Goal: Communication & Community: Participate in discussion

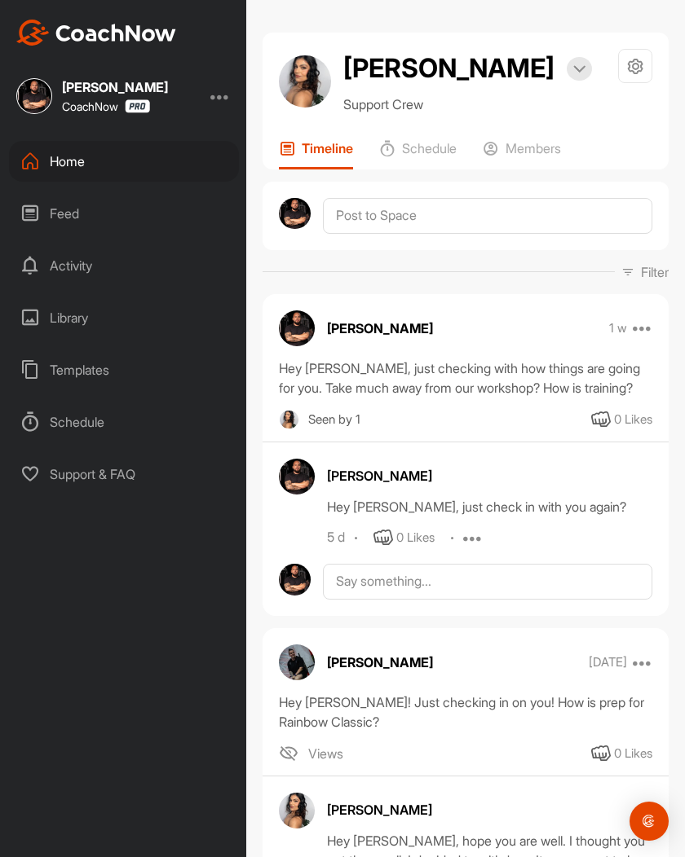
click at [406, 280] on div "Filter Media Type Images Videos Notes Audio Documents Author Alex Ng alexander.…" at bounding box center [465, 272] width 406 height 20
click at [408, 271] on hr at bounding box center [438, 271] width 352 height 1
click at [588, 295] on div "Gus Cooke 1 w Move to ... Copy to ... Edit Edit Tags Pin to top Delete Hey Dee,…" at bounding box center [465, 455] width 406 height 323
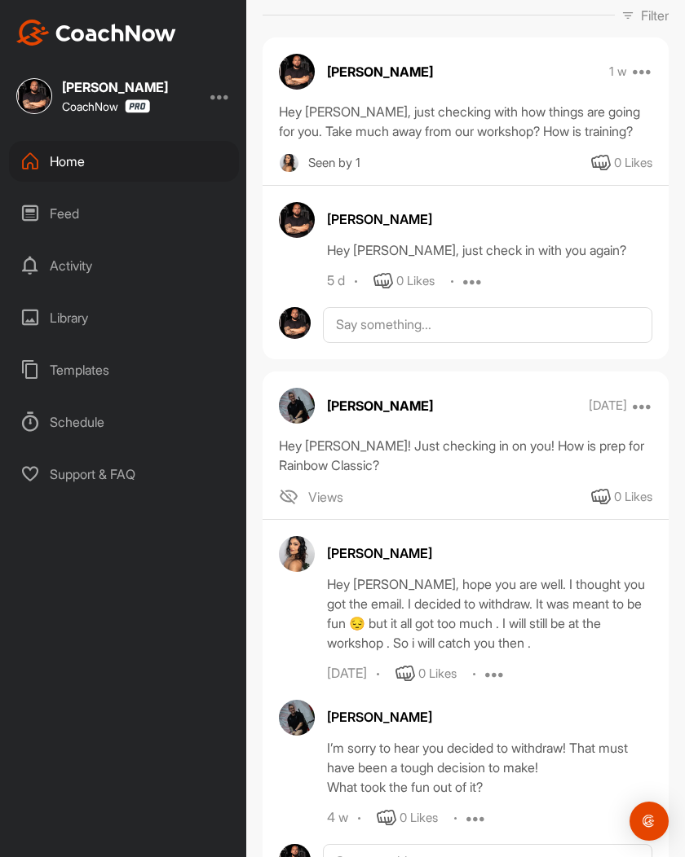
scroll to position [302, 0]
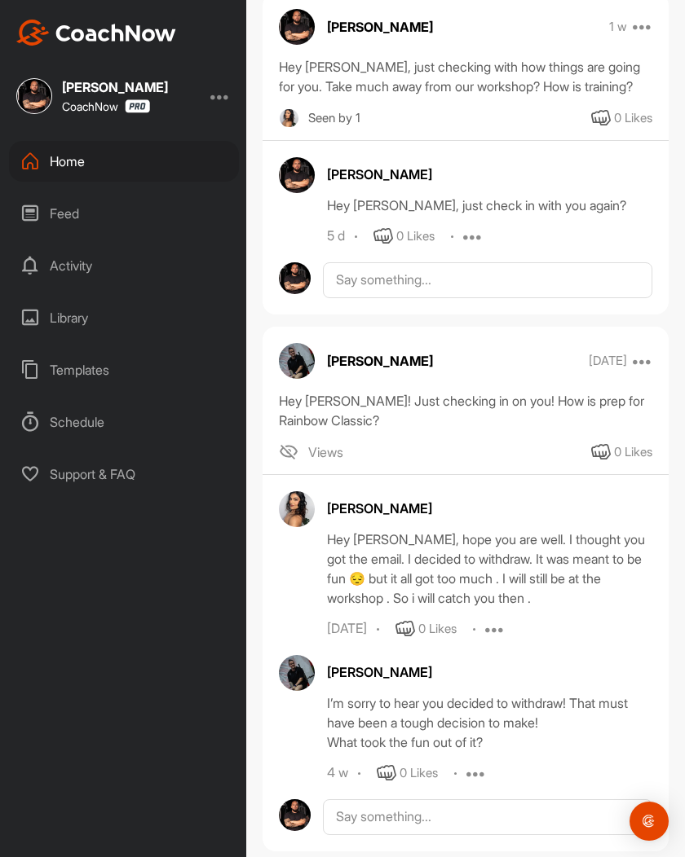
click at [326, 460] on span "Views" at bounding box center [325, 453] width 35 height 20
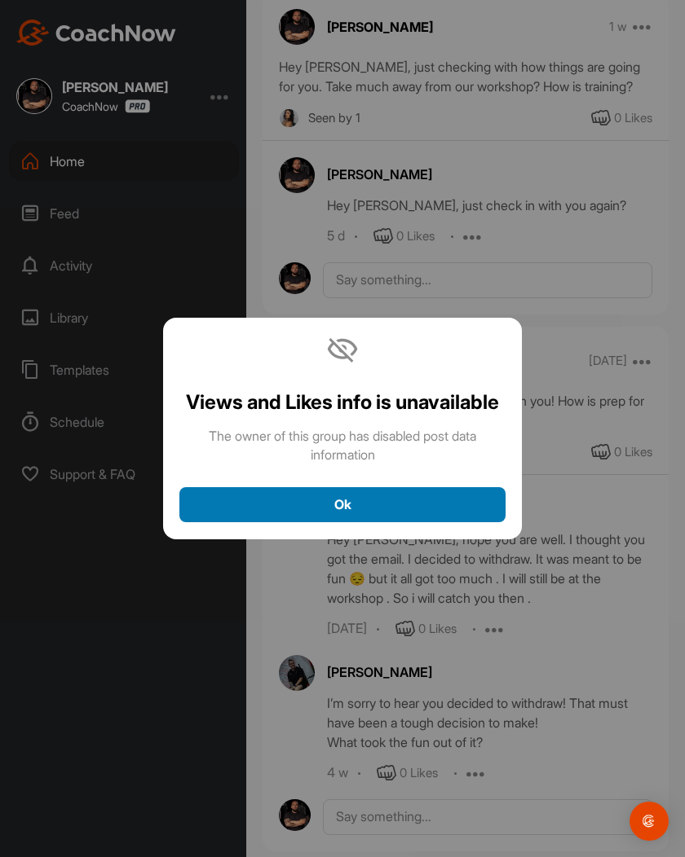
click at [339, 490] on button "Ok" at bounding box center [342, 504] width 326 height 35
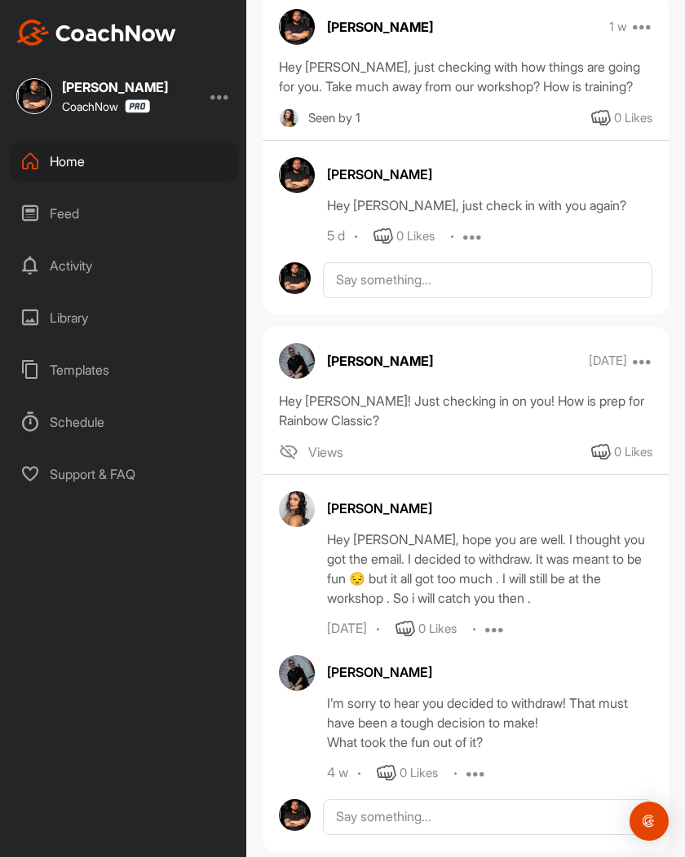
click at [451, 450] on div "Views 0 Likes" at bounding box center [465, 453] width 406 height 20
click at [466, 450] on div "Views 0 Likes" at bounding box center [465, 453] width 406 height 20
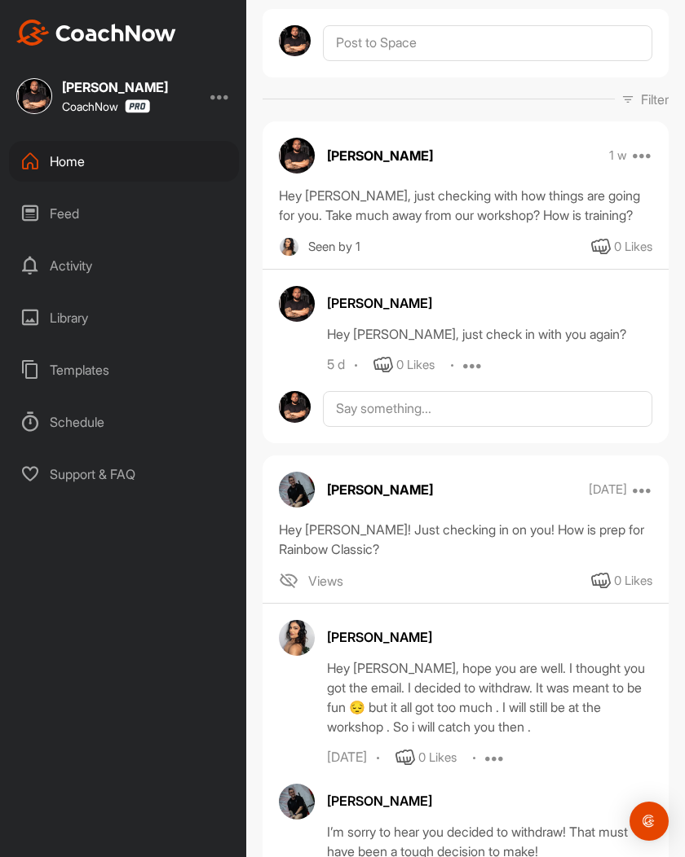
scroll to position [188, 0]
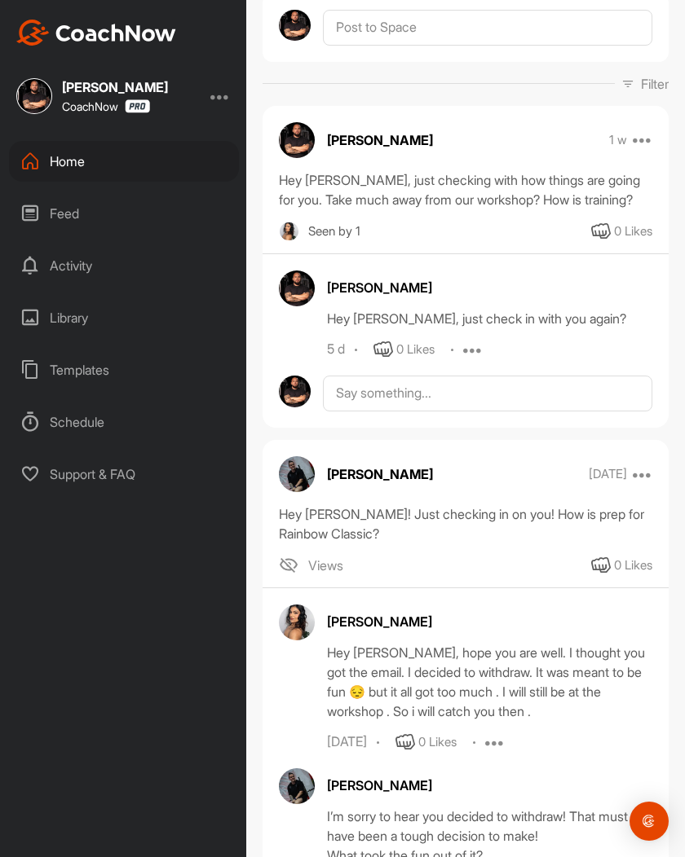
click at [288, 326] on div "Gus Cooke Hey Dee, just check in with you again? 5 d 0 Likes Edit Delete" at bounding box center [465, 315] width 373 height 89
click at [269, 325] on div "Gus Cooke Hey Dee, just check in with you again? 5 d 0 Likes Edit Delete" at bounding box center [465, 315] width 406 height 89
click at [289, 328] on div "Gus Cooke Hey Dee, just check in with you again? 5 d 0 Likes Edit Delete" at bounding box center [465, 315] width 373 height 89
click at [271, 333] on div "Gus Cooke Hey Dee, just check in with you again? 5 d 0 Likes Edit Delete" at bounding box center [465, 315] width 406 height 89
click at [299, 333] on div "Gus Cooke Hey Dee, just check in with you again? 5 d 0 Likes Edit Delete" at bounding box center [465, 315] width 373 height 89
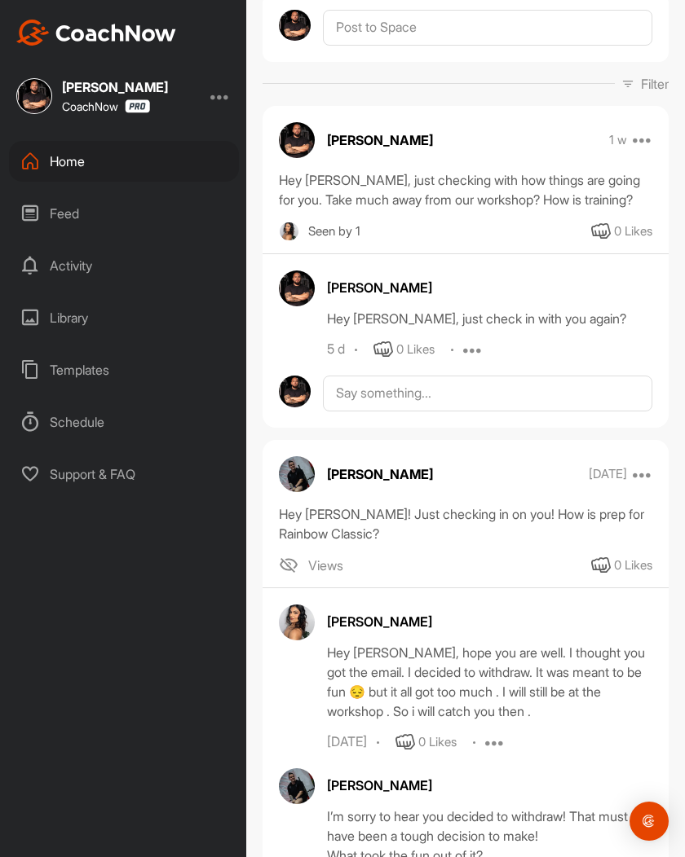
click at [286, 333] on div "Gus Cooke Hey Dee, just check in with you again? 5 d 0 Likes Edit Delete" at bounding box center [465, 315] width 373 height 89
click at [304, 333] on div "Gus Cooke Hey Dee, just check in with you again? 5 d 0 Likes Edit Delete" at bounding box center [465, 315] width 373 height 89
click at [293, 333] on div "Gus Cooke Hey Dee, just check in with you again? 5 d 0 Likes Edit Delete" at bounding box center [465, 315] width 373 height 89
click at [306, 335] on div "Gus Cooke Hey Dee, just check in with you again? 5 d 0 Likes Edit Delete" at bounding box center [465, 315] width 373 height 89
click at [295, 337] on div "Gus Cooke Hey Dee, just check in with you again? 5 d 0 Likes Edit Delete" at bounding box center [465, 315] width 373 height 89
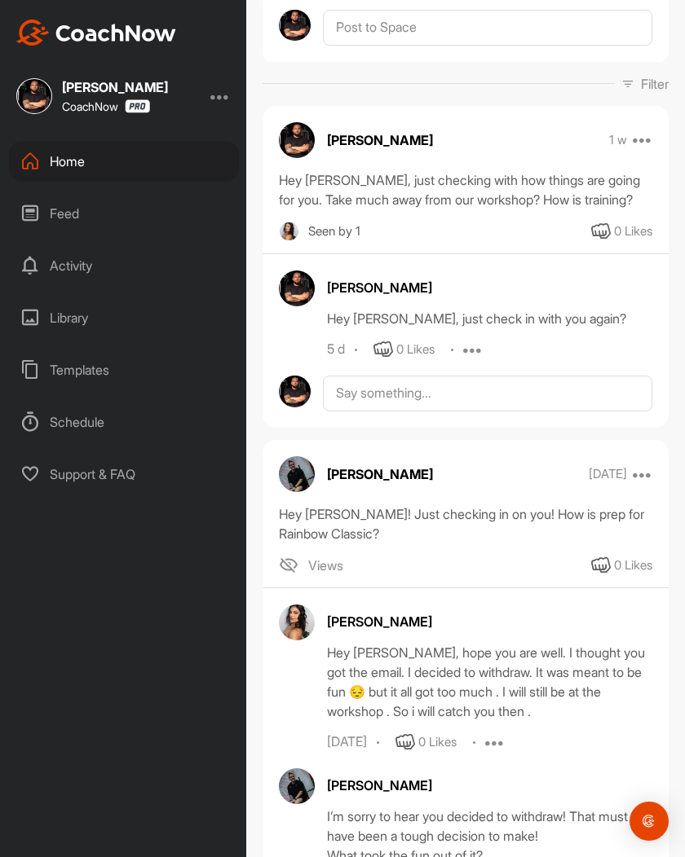
click at [302, 342] on div "Gus Cooke Hey Dee, just check in with you again? 5 d 0 Likes Edit Delete" at bounding box center [465, 315] width 373 height 89
click at [286, 340] on div "Gus Cooke Hey Dee, just check in with you again? 5 d 0 Likes Edit Delete" at bounding box center [465, 315] width 373 height 89
click at [295, 333] on div "Gus Cooke Hey Dee, just check in with you again? 5 d 0 Likes Edit Delete" at bounding box center [465, 315] width 373 height 89
click at [288, 333] on div "Gus Cooke Hey Dee, just check in with you again? 5 d 0 Likes Edit Delete" at bounding box center [465, 315] width 373 height 89
click at [297, 333] on div "Gus Cooke Hey Dee, just check in with you again? 5 d 0 Likes Edit Delete" at bounding box center [465, 315] width 373 height 89
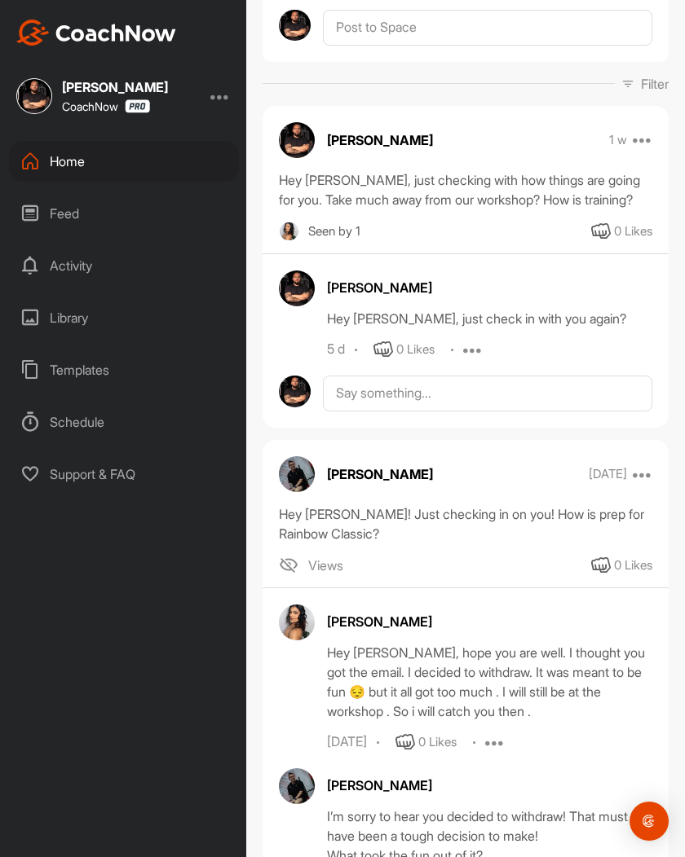
click at [293, 334] on div "Gus Cooke Hey Dee, just check in with you again? 5 d 0 Likes Edit Delete" at bounding box center [465, 315] width 373 height 89
click at [305, 334] on div "Gus Cooke Hey Dee, just check in with you again? 5 d 0 Likes Edit Delete" at bounding box center [465, 315] width 373 height 89
click at [284, 338] on div "Gus Cooke Hey Dee, just check in with you again? 5 d 0 Likes Edit Delete" at bounding box center [465, 315] width 373 height 89
click at [299, 339] on div "Gus Cooke Hey Dee, just check in with you again? 5 d 0 Likes Edit Delete" at bounding box center [465, 315] width 373 height 89
click at [292, 339] on div "Gus Cooke Hey Dee, just check in with you again? 5 d 0 Likes Edit Delete" at bounding box center [465, 315] width 373 height 89
